Goal: Transaction & Acquisition: Purchase product/service

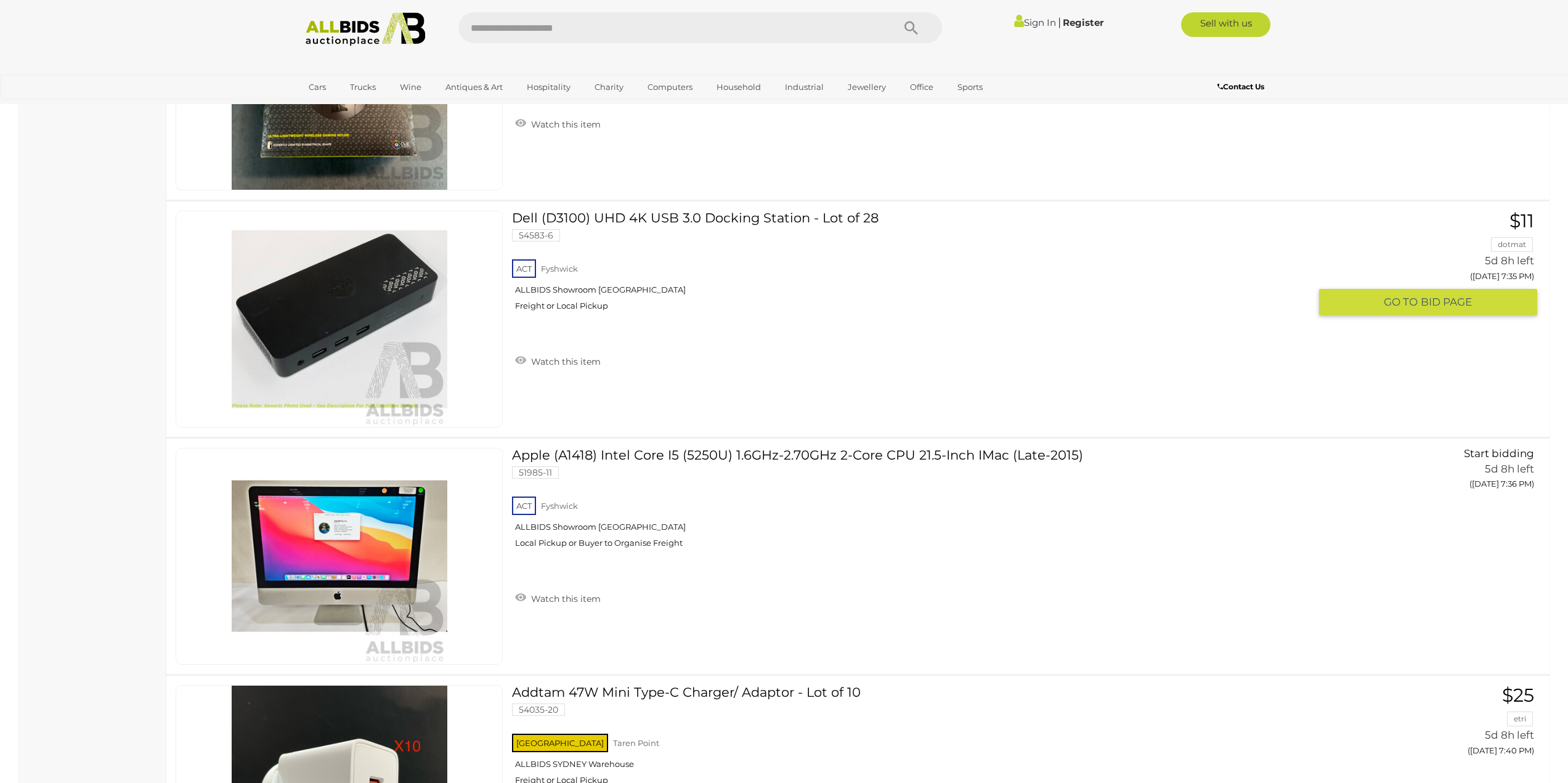
scroll to position [5050, 0]
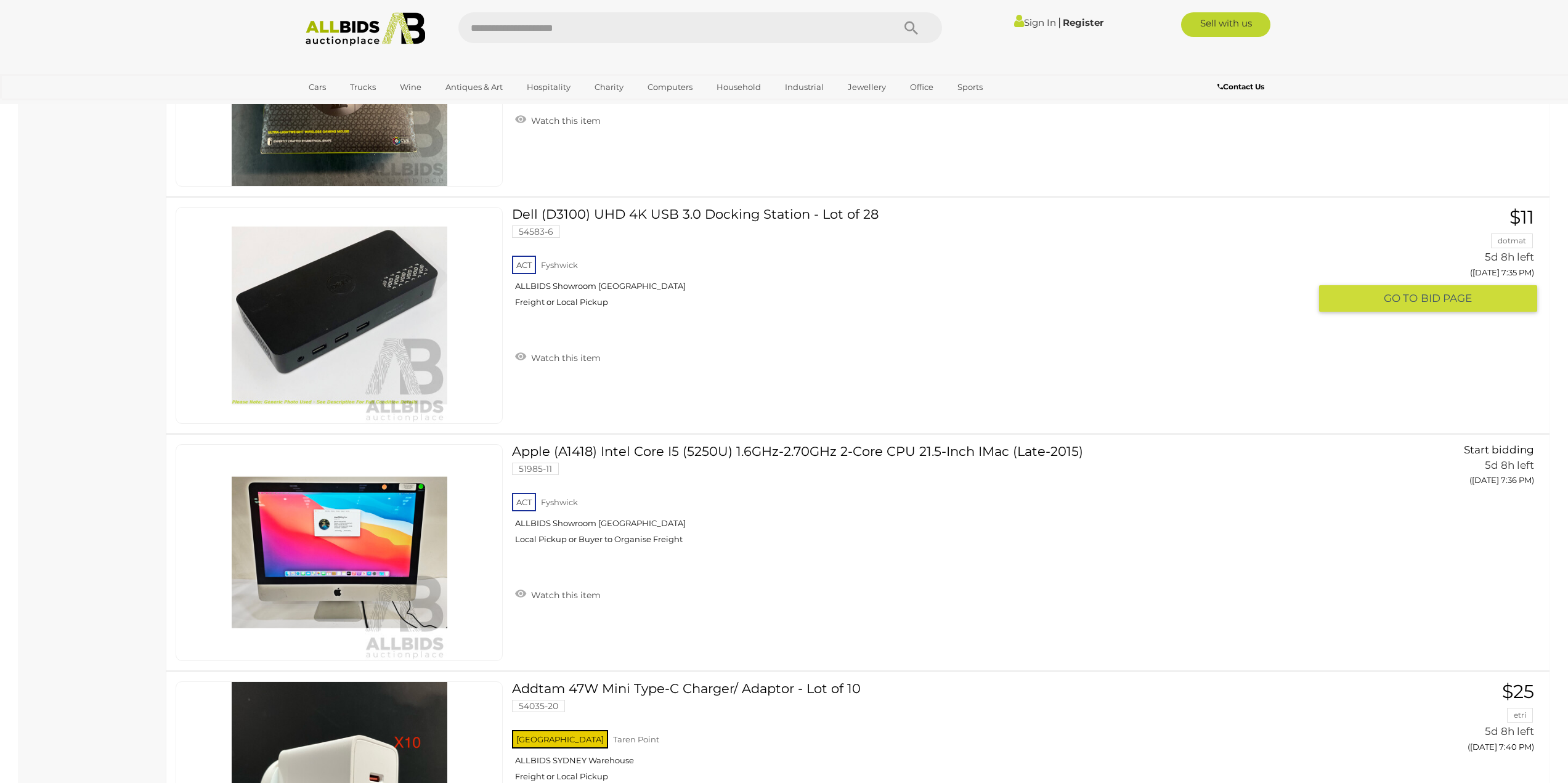
click at [561, 213] on link "Dell (D3100) UHD 4K USB 3.0 Docking Station - Lot of 28 54583-6 ACT [GEOGRAPHIC…" at bounding box center [915, 261] width 788 height 110
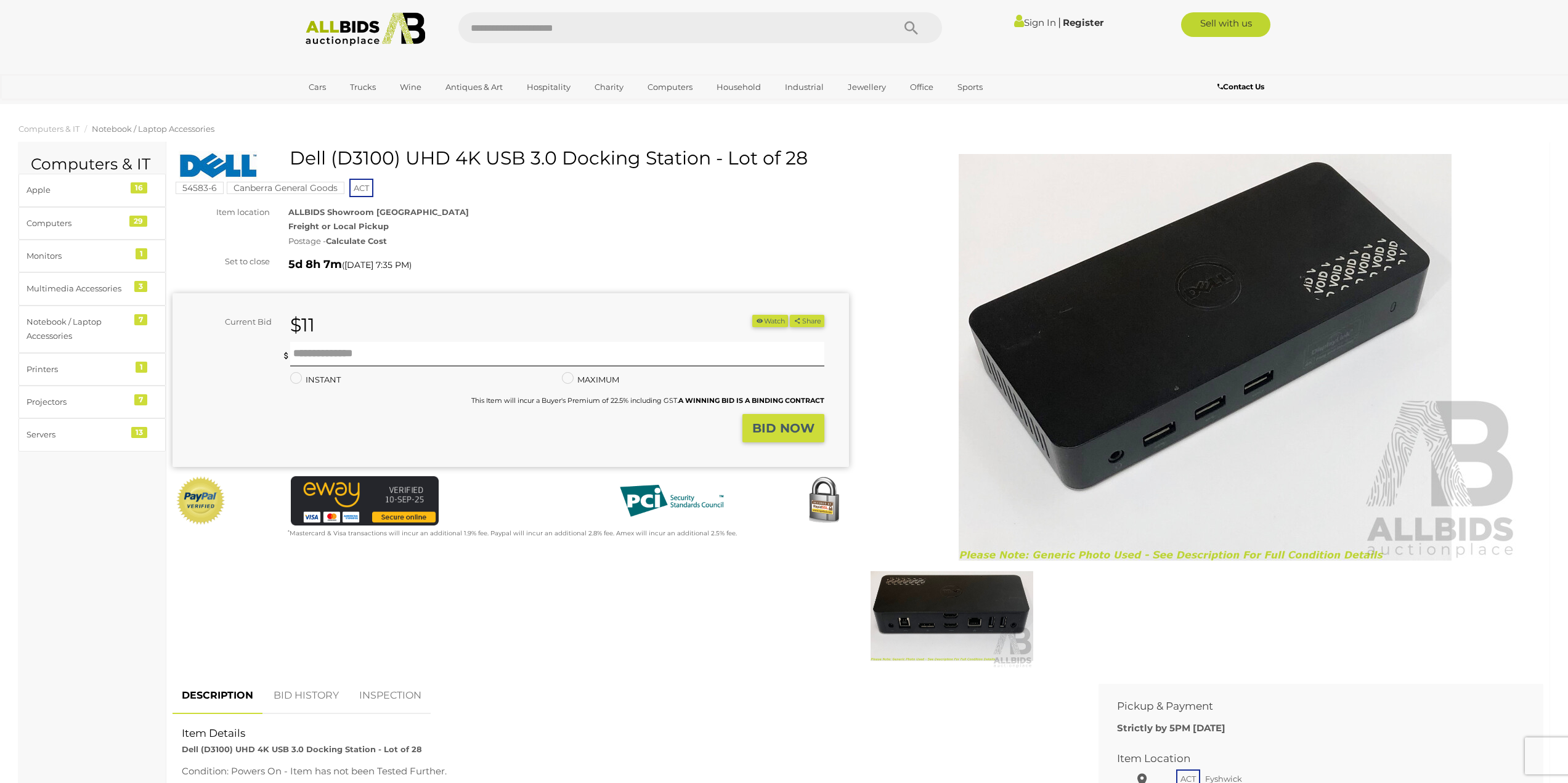
click at [934, 618] on img at bounding box center [952, 615] width 162 height 105
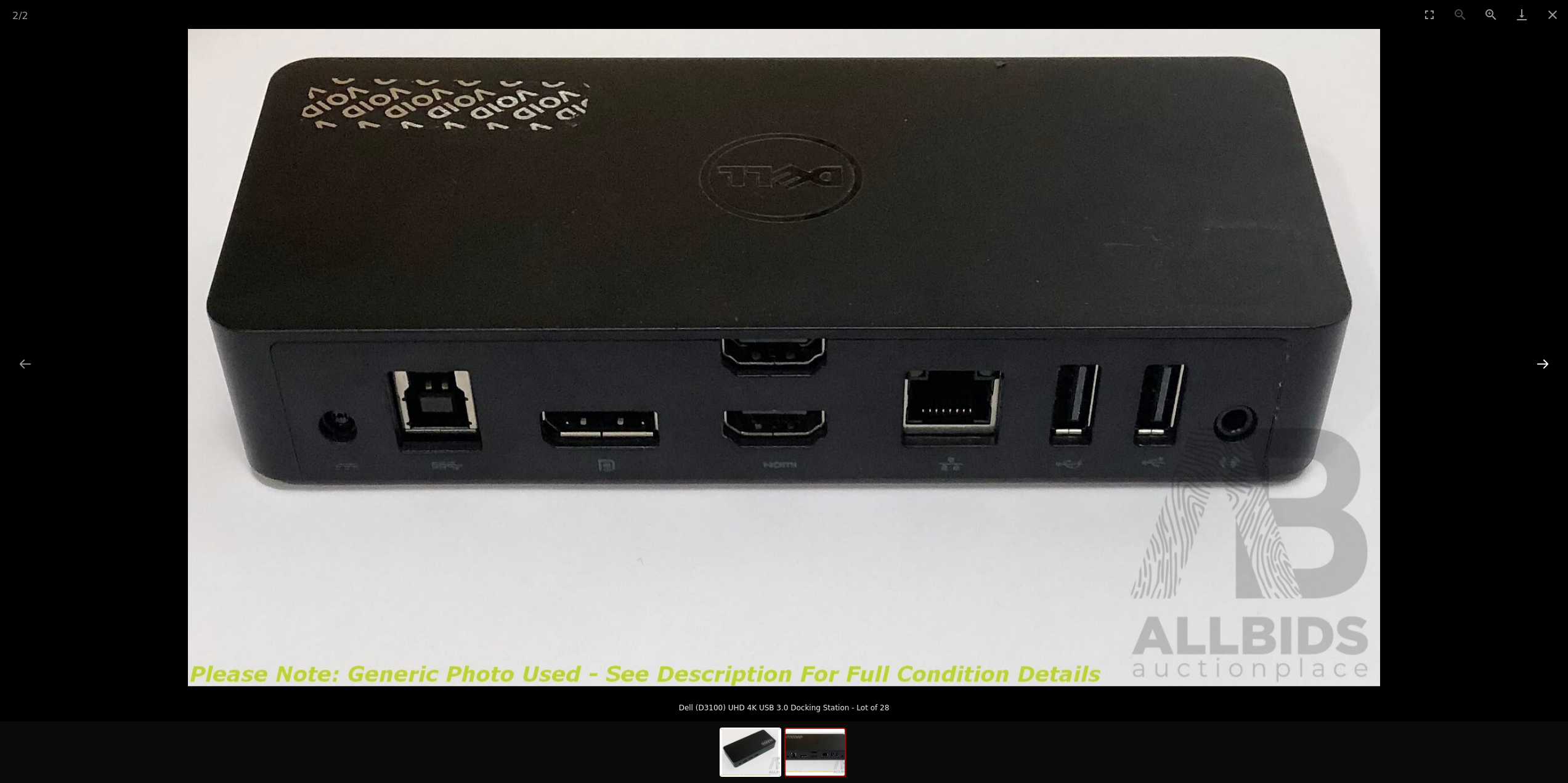
drag, startPoint x: 1536, startPoint y: 363, endPoint x: 1531, endPoint y: 356, distance: 8.6
click at [1537, 363] on button "Next slide" at bounding box center [1543, 364] width 26 height 24
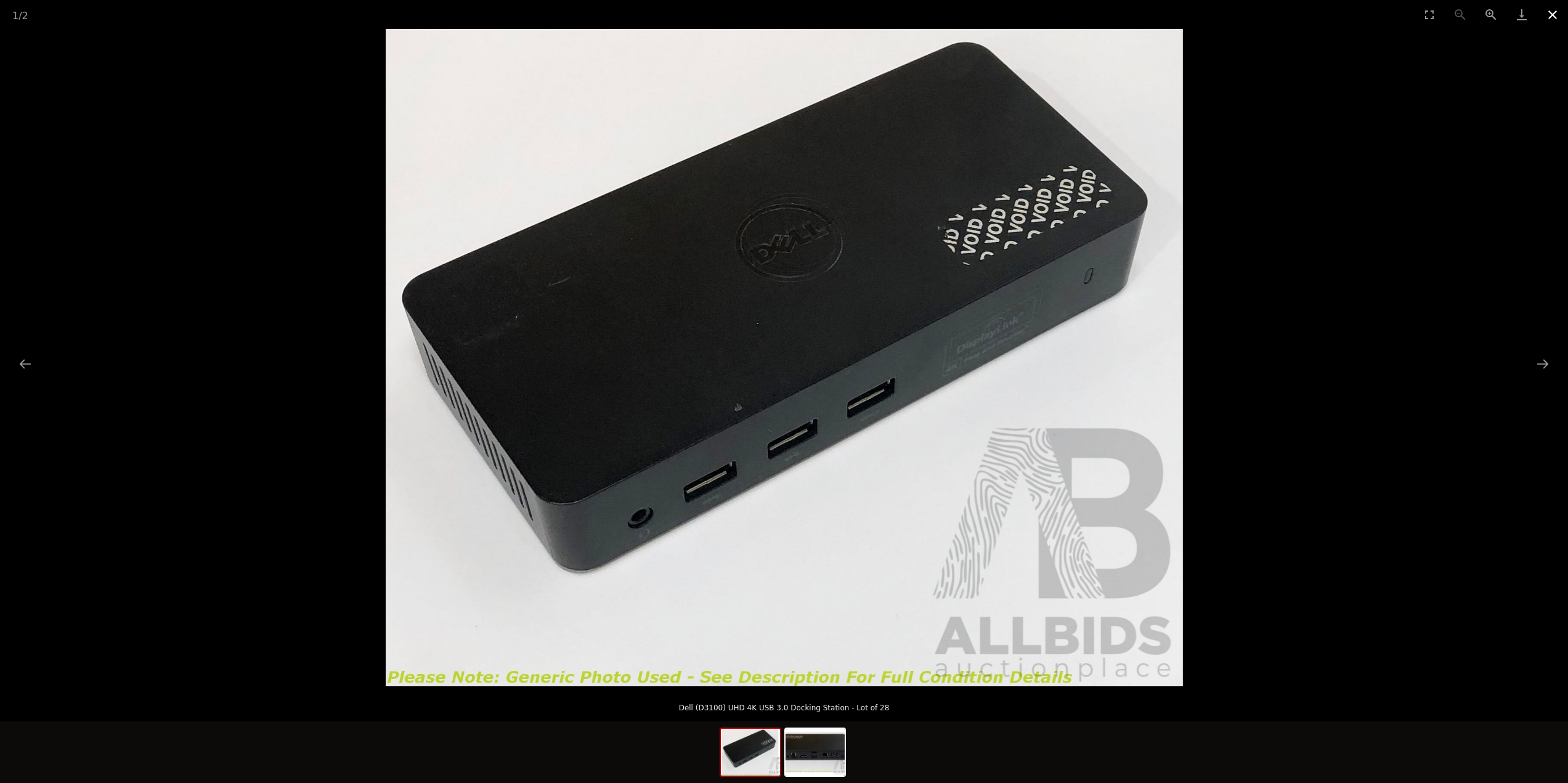
click at [1555, 16] on button "Close gallery" at bounding box center [1552, 14] width 31 height 29
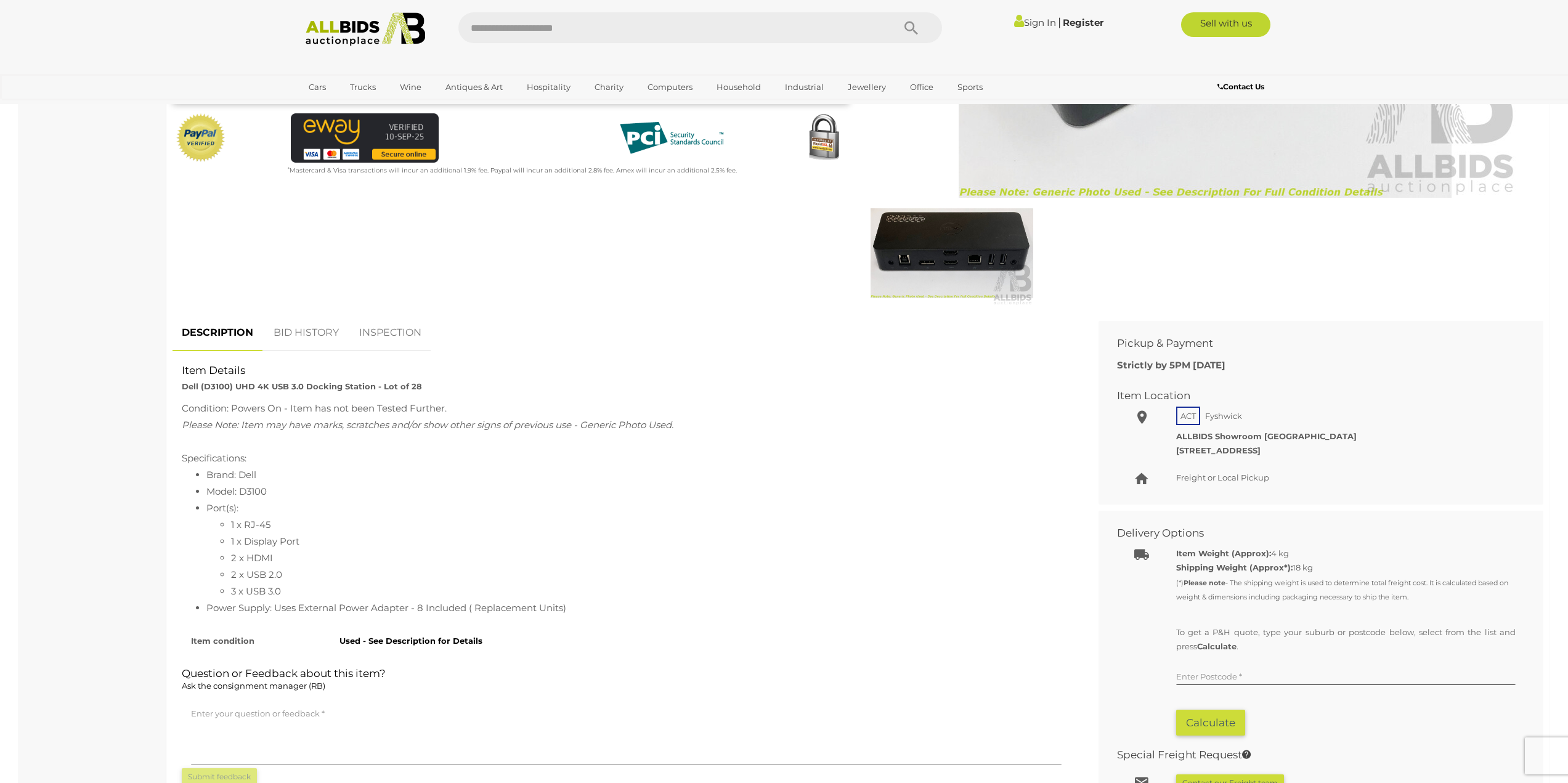
scroll to position [370, 0]
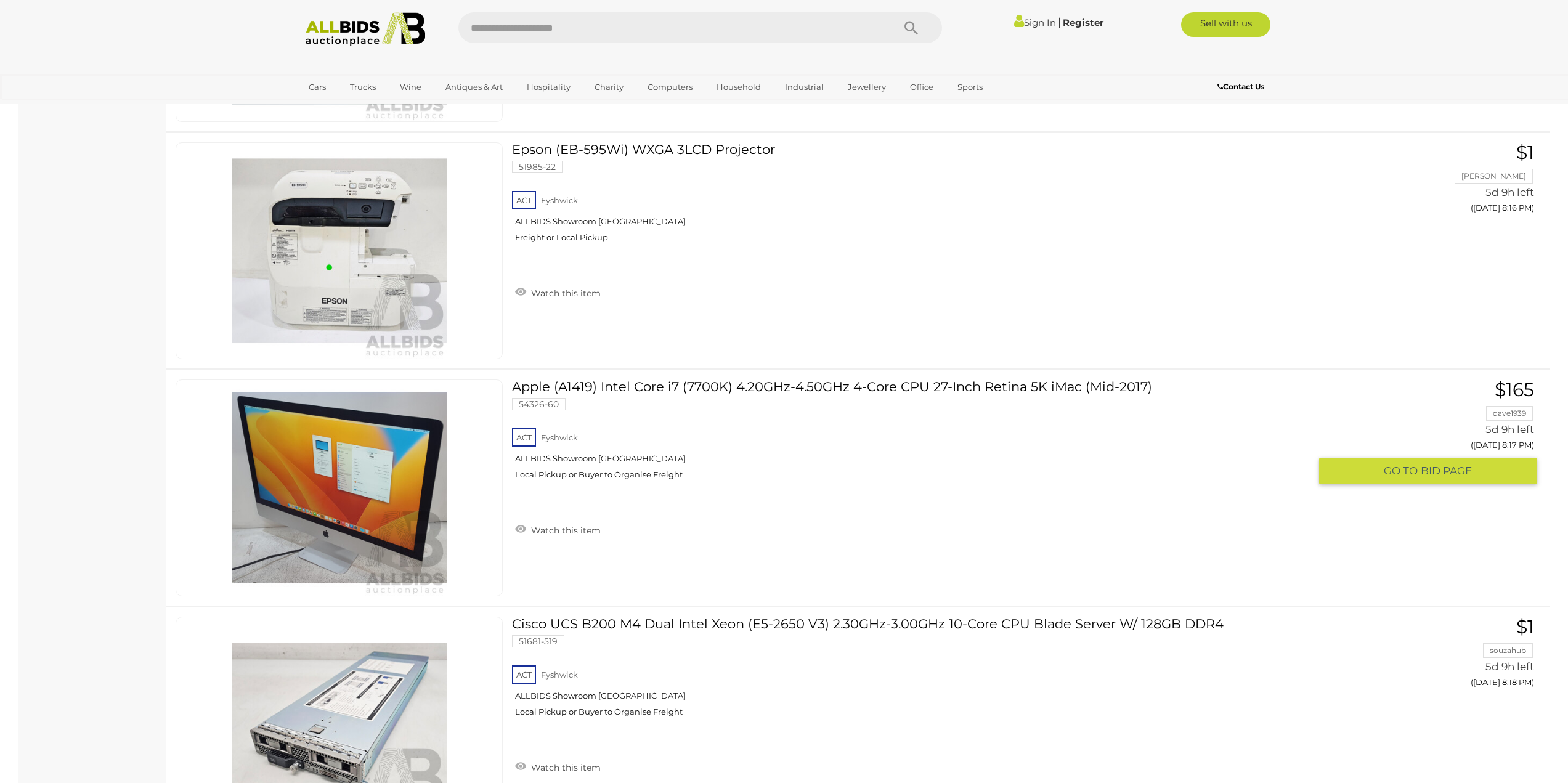
scroll to position [11527, 0]
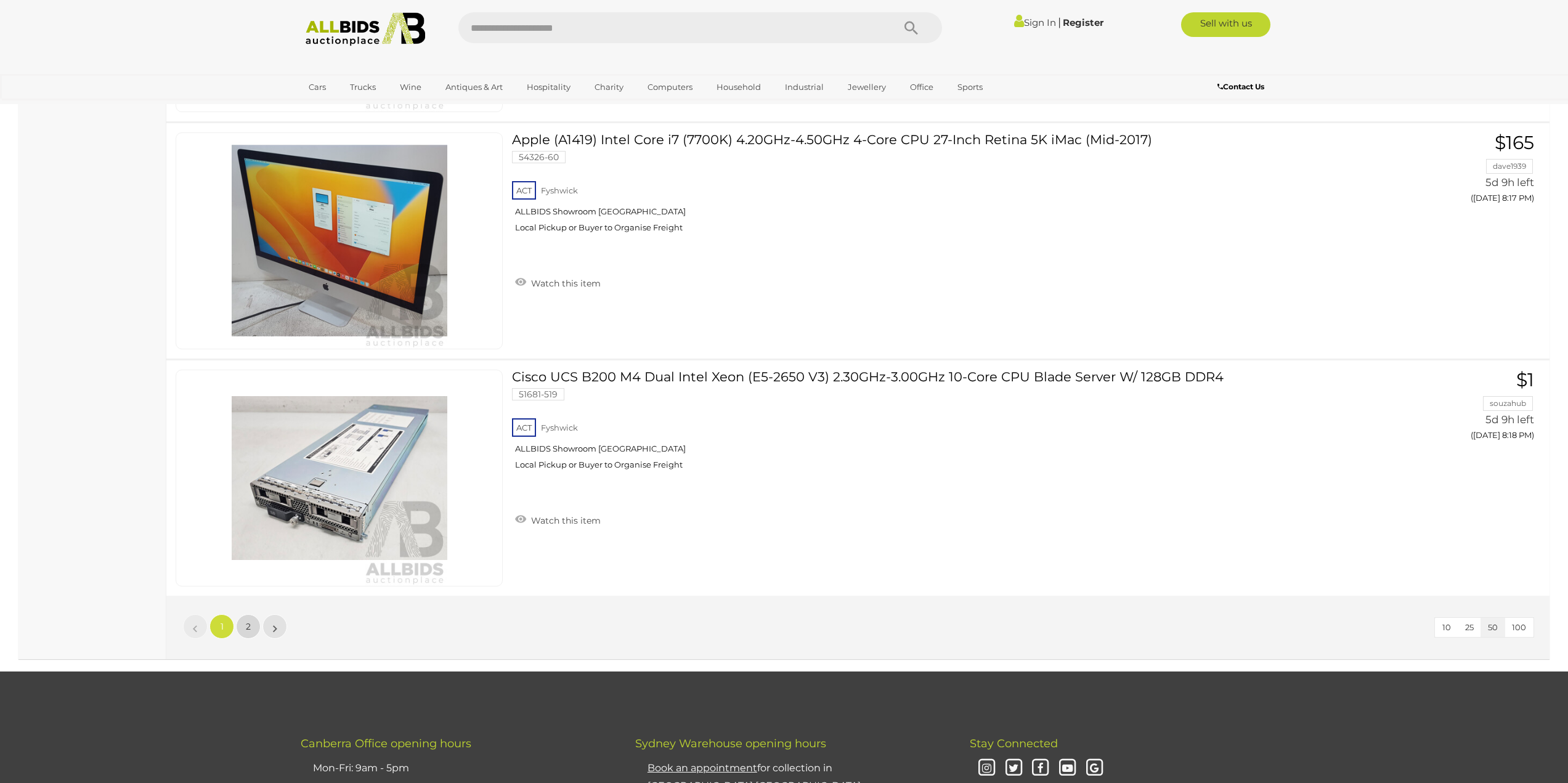
click at [253, 628] on link "2" at bounding box center [248, 626] width 25 height 25
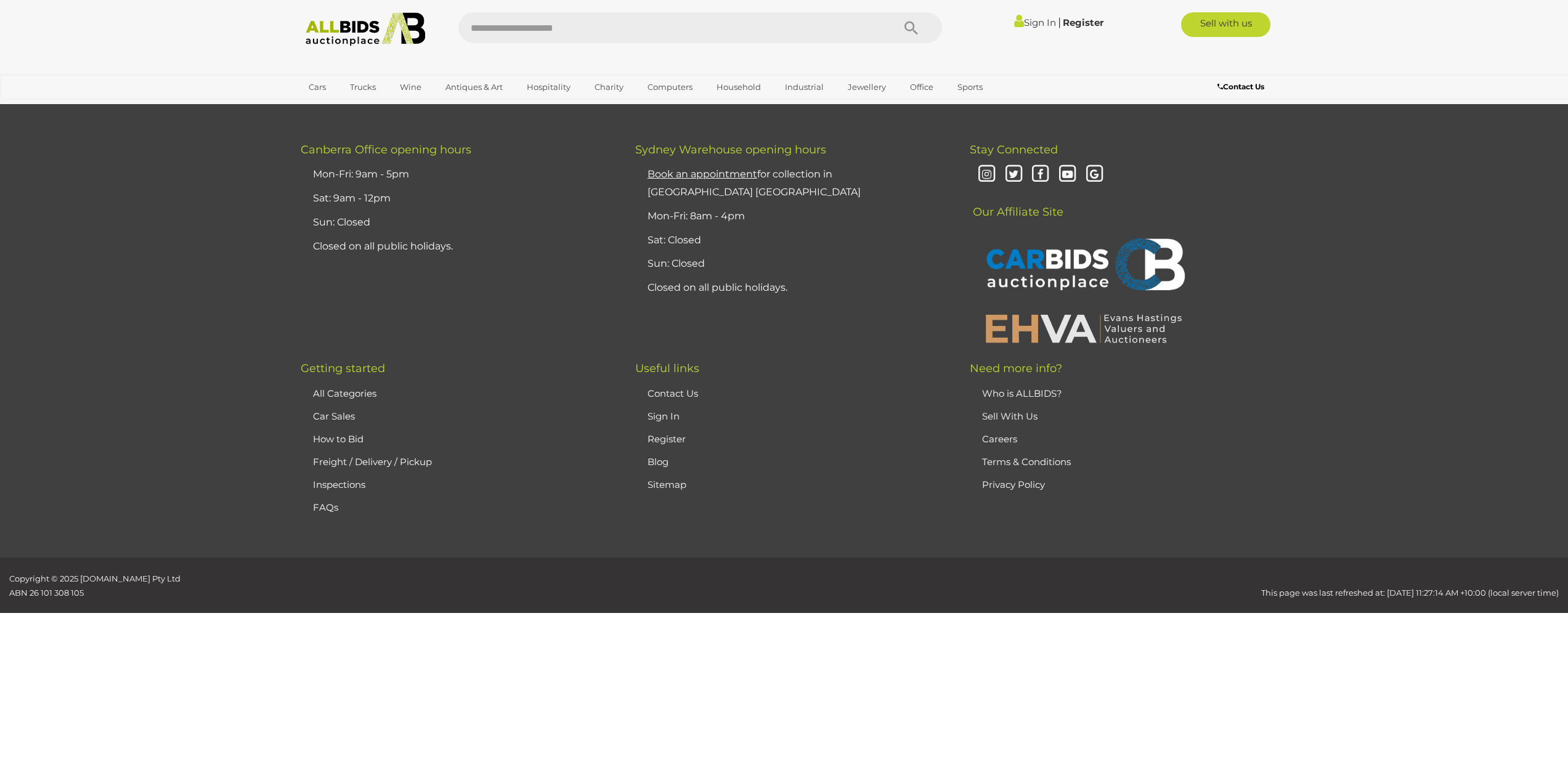
scroll to position [144, 0]
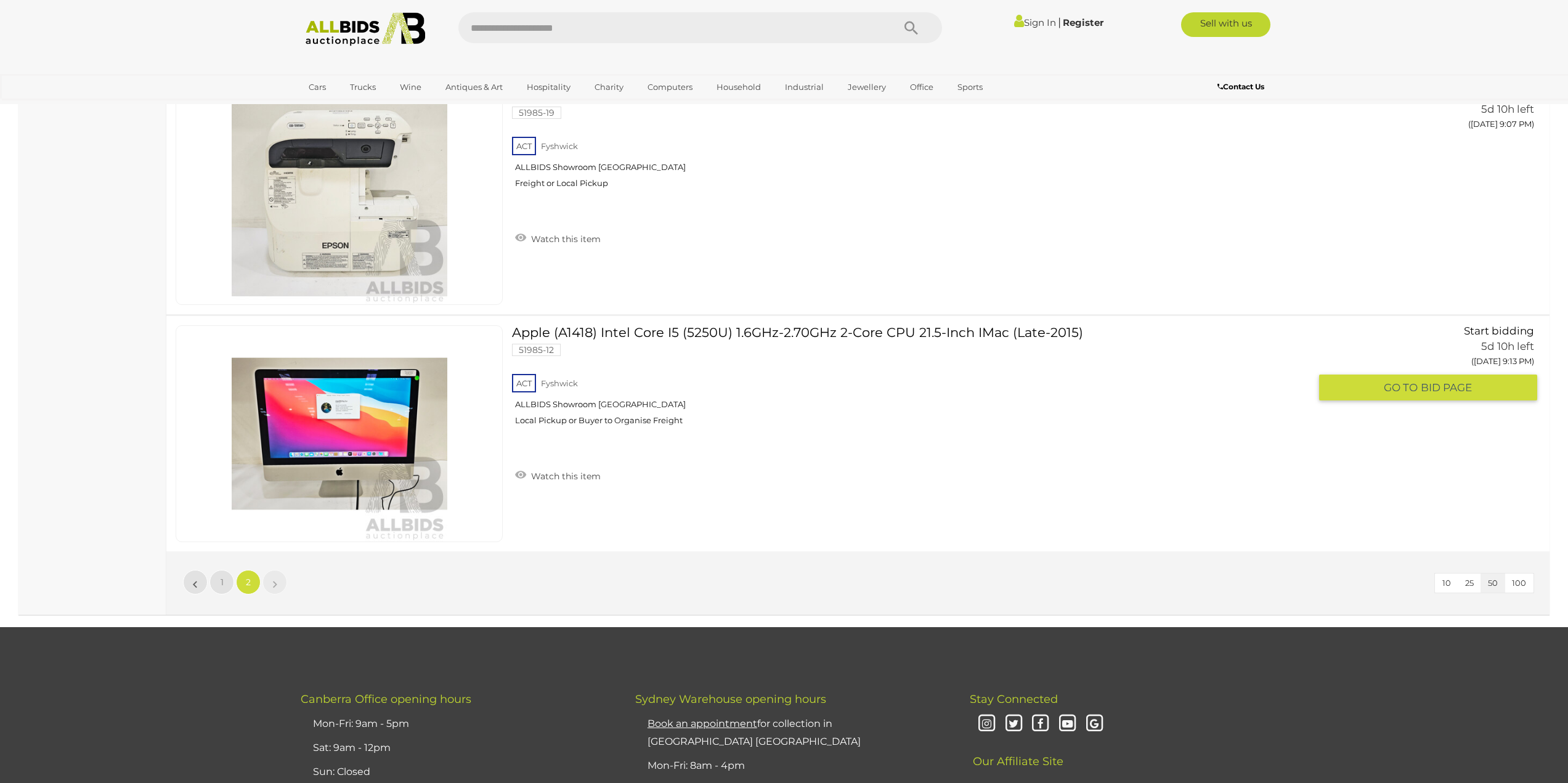
scroll to position [6425, 0]
